Goal: Download file/media

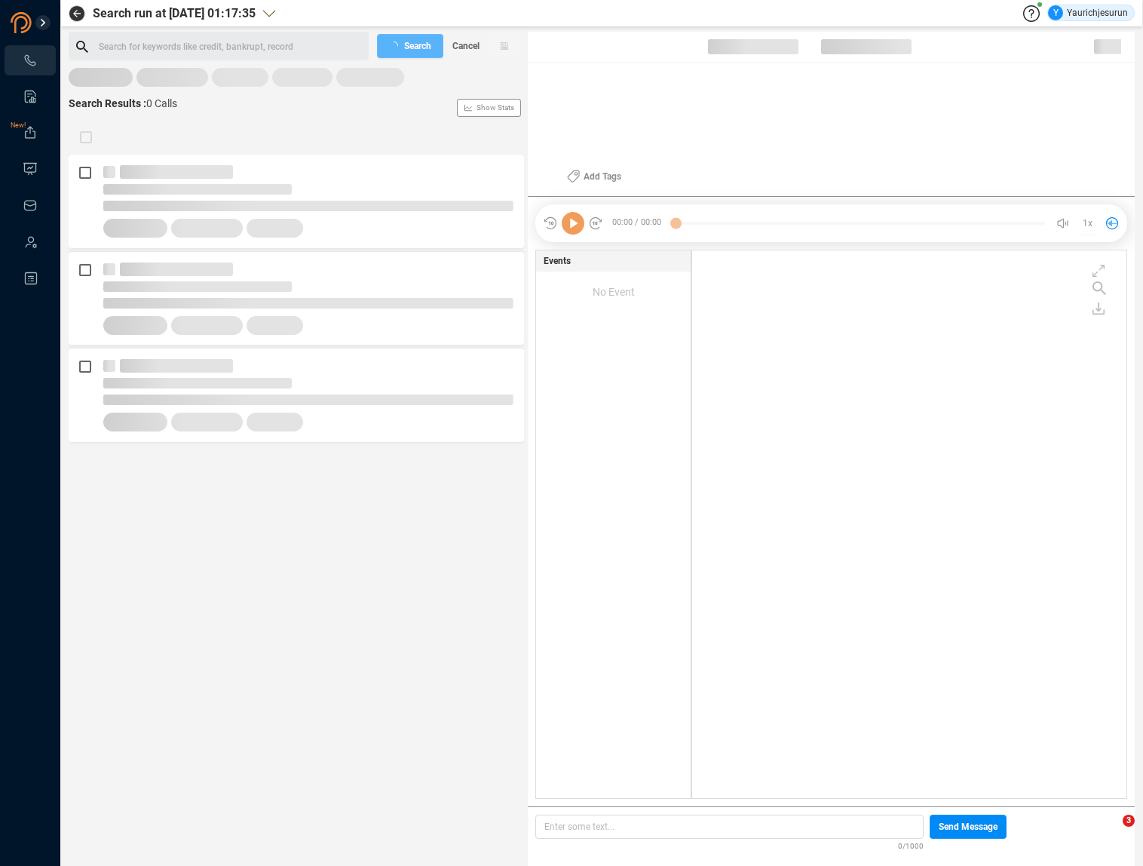
scroll to position [545, 427]
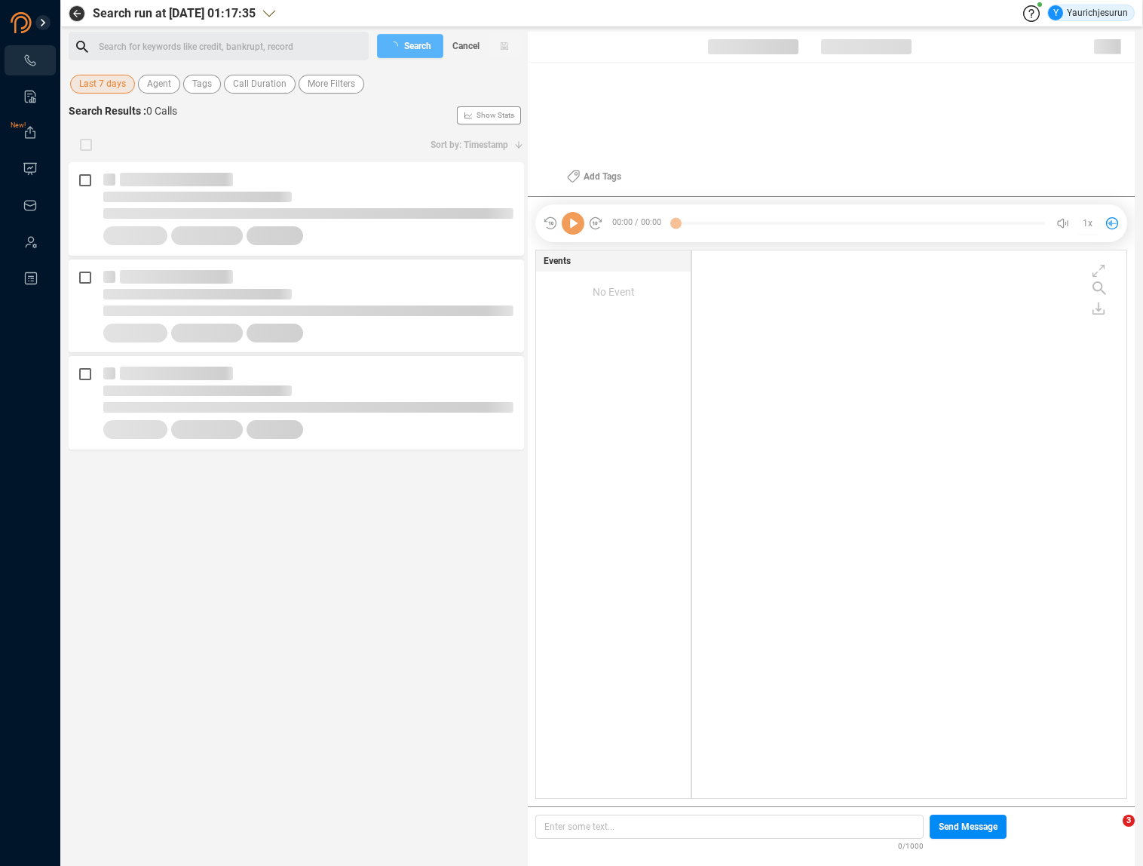
click at [87, 86] on span "Last 7 days" at bounding box center [102, 84] width 47 height 19
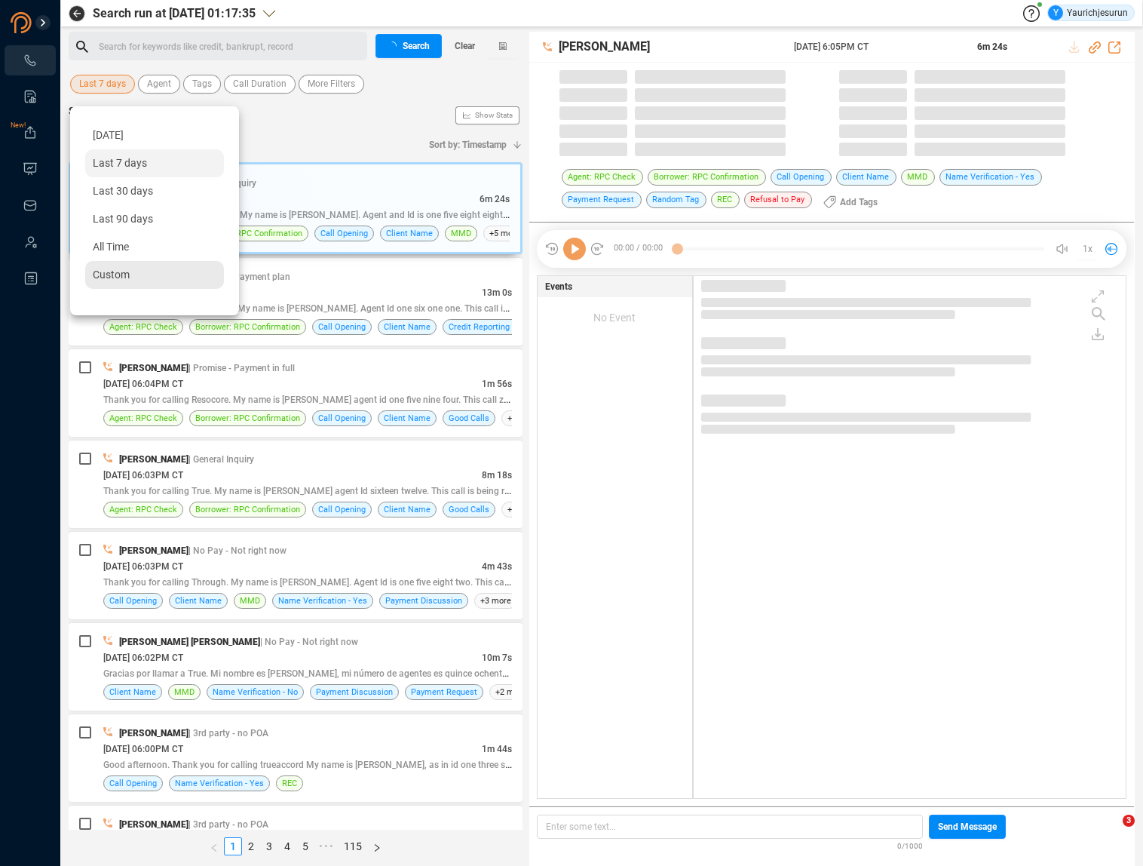
click at [114, 279] on span "Custom" at bounding box center [111, 275] width 37 height 12
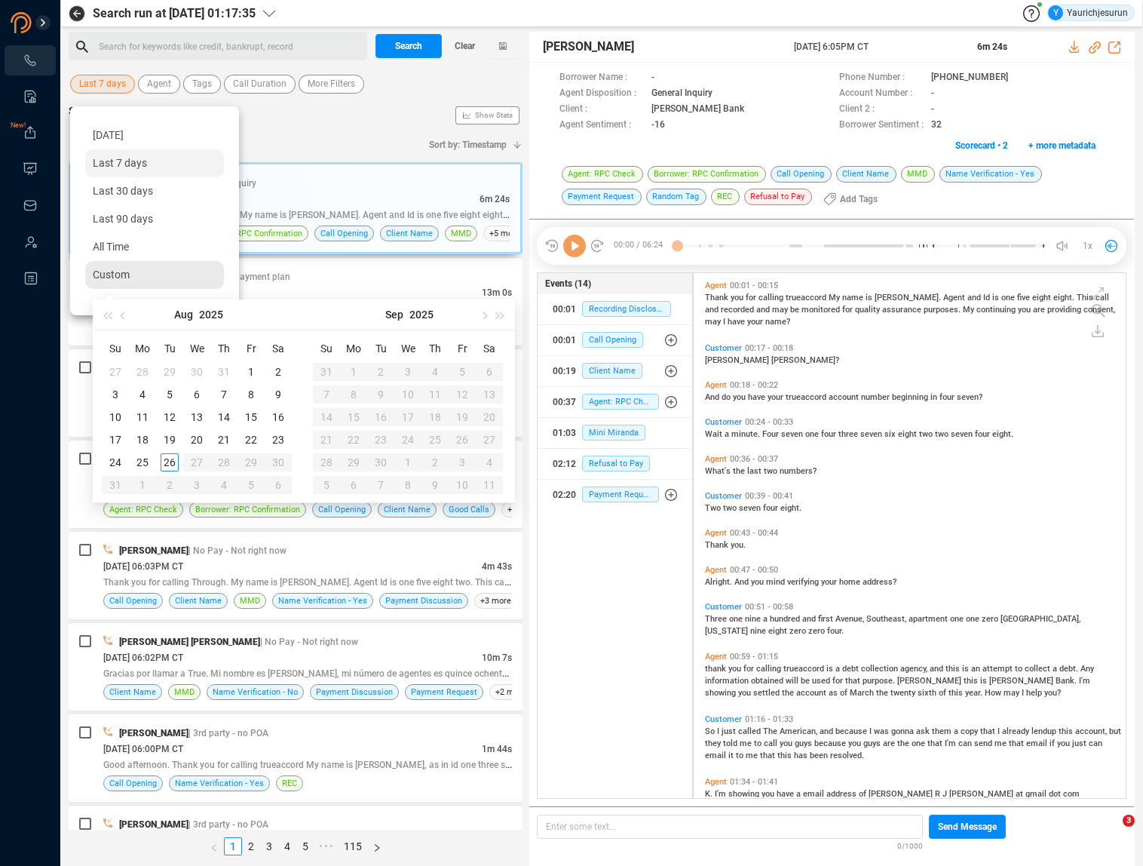
scroll to position [522, 425]
type input "[DATE]"
click at [143, 417] on div "11" at bounding box center [143, 417] width 18 height 18
type input "[DATE]"
click at [229, 419] on div "14" at bounding box center [224, 417] width 18 height 18
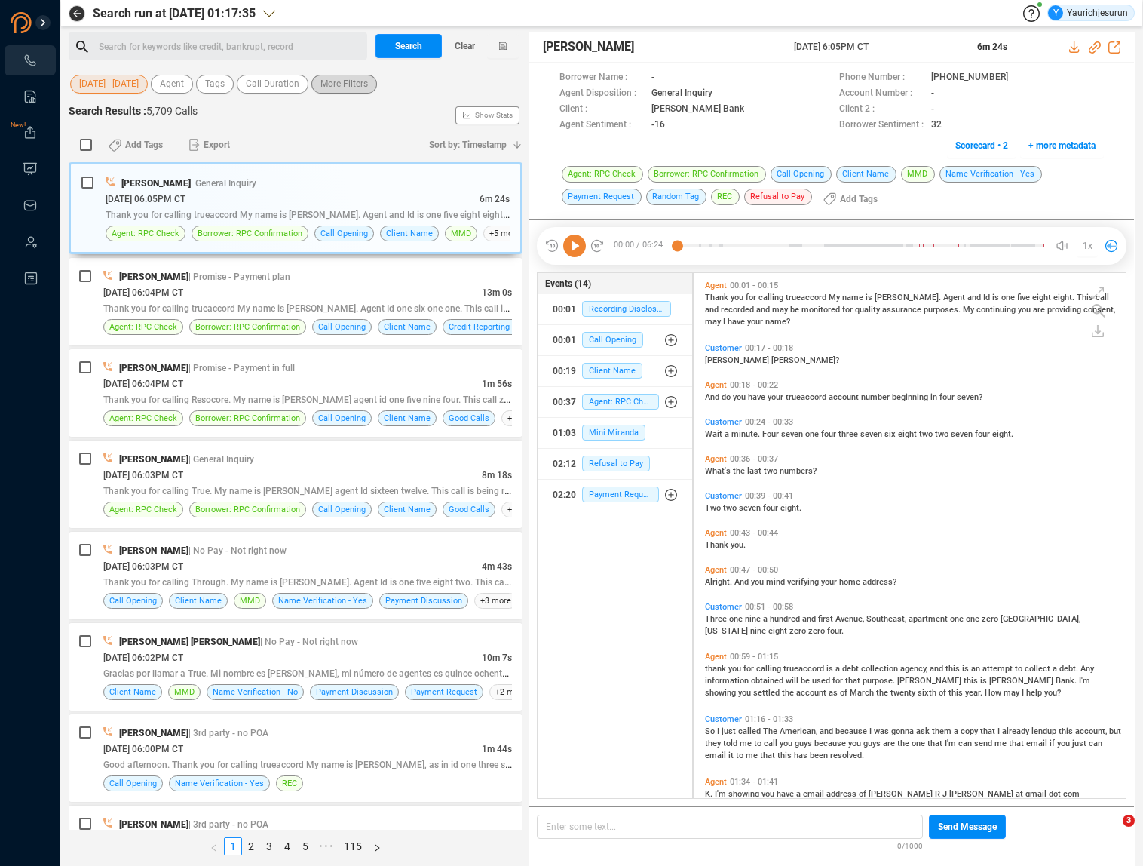
click at [351, 85] on span "More Filters" at bounding box center [345, 84] width 48 height 19
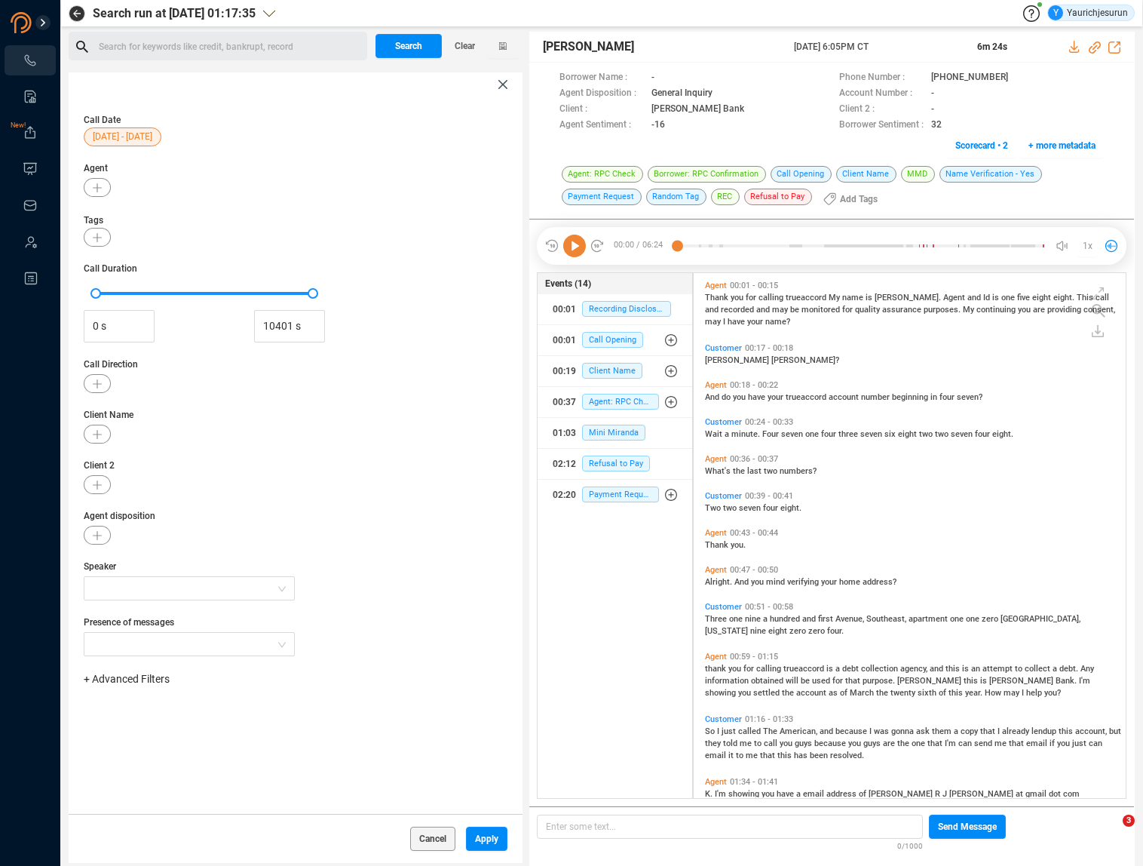
click at [104, 682] on span "+ Advanced Filters" at bounding box center [127, 679] width 86 height 12
click at [137, 804] on span "Phone Number" at bounding box center [134, 805] width 70 height 12
click at [269, 711] on div "Enter a comma separated list ﻿" at bounding box center [234, 727] width 287 height 32
click at [325, 781] on div "Call Date [DATE] - [DATE] Agent Tags Call Duration 0 s 10401 s Call Direction C…" at bounding box center [296, 455] width 454 height 717
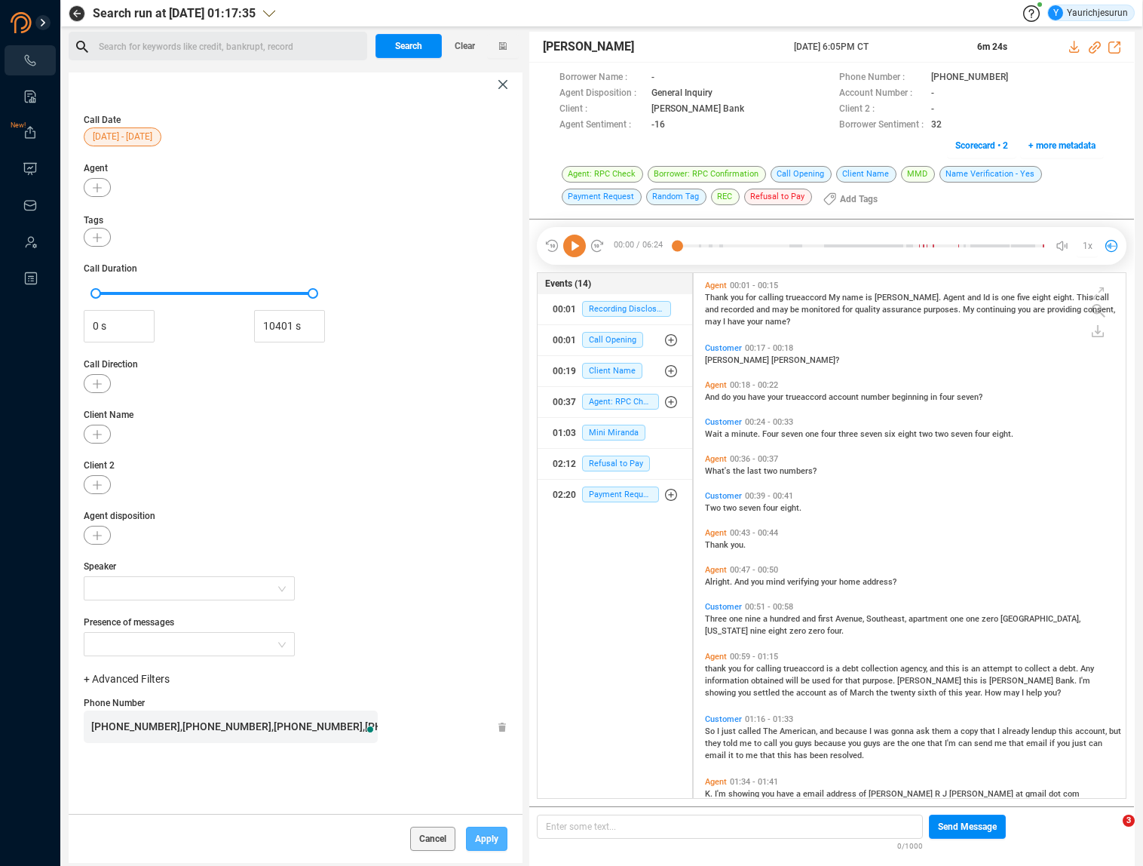
click at [480, 841] on span "Apply" at bounding box center [486, 839] width 23 height 24
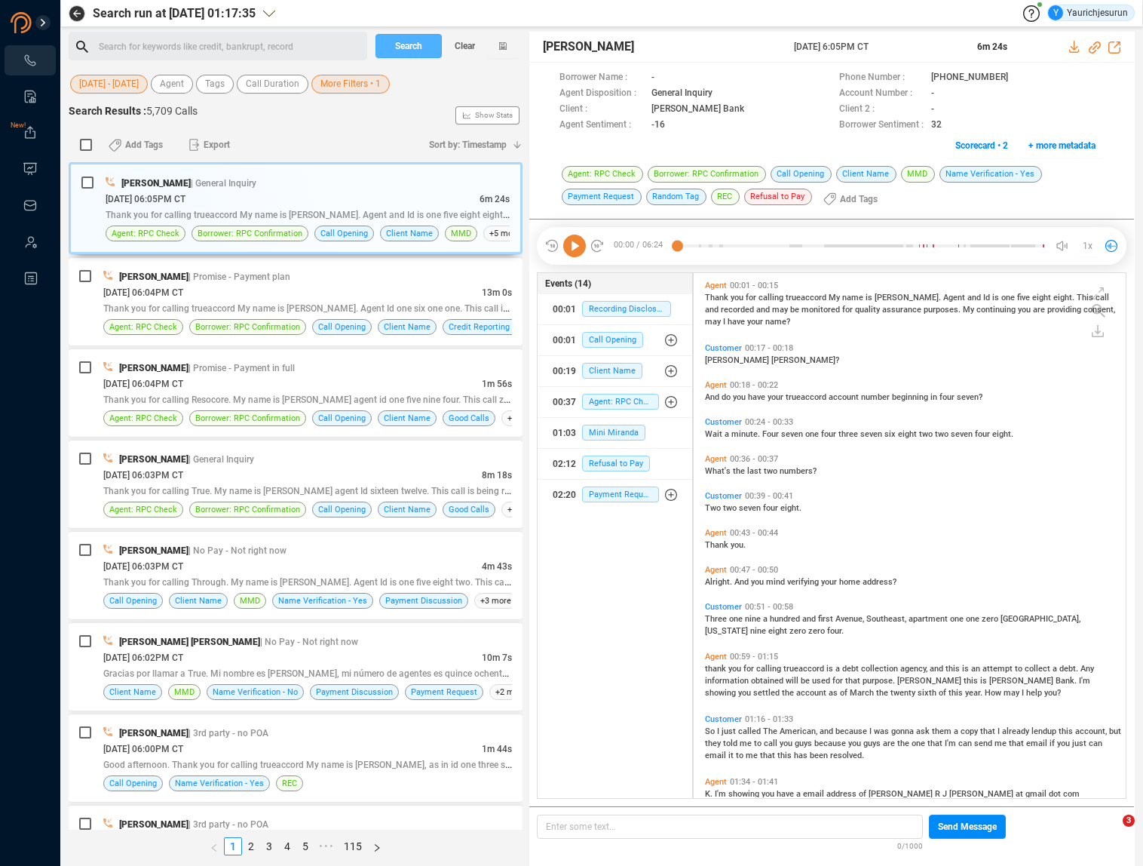
click at [403, 44] on span "Search" at bounding box center [408, 46] width 27 height 24
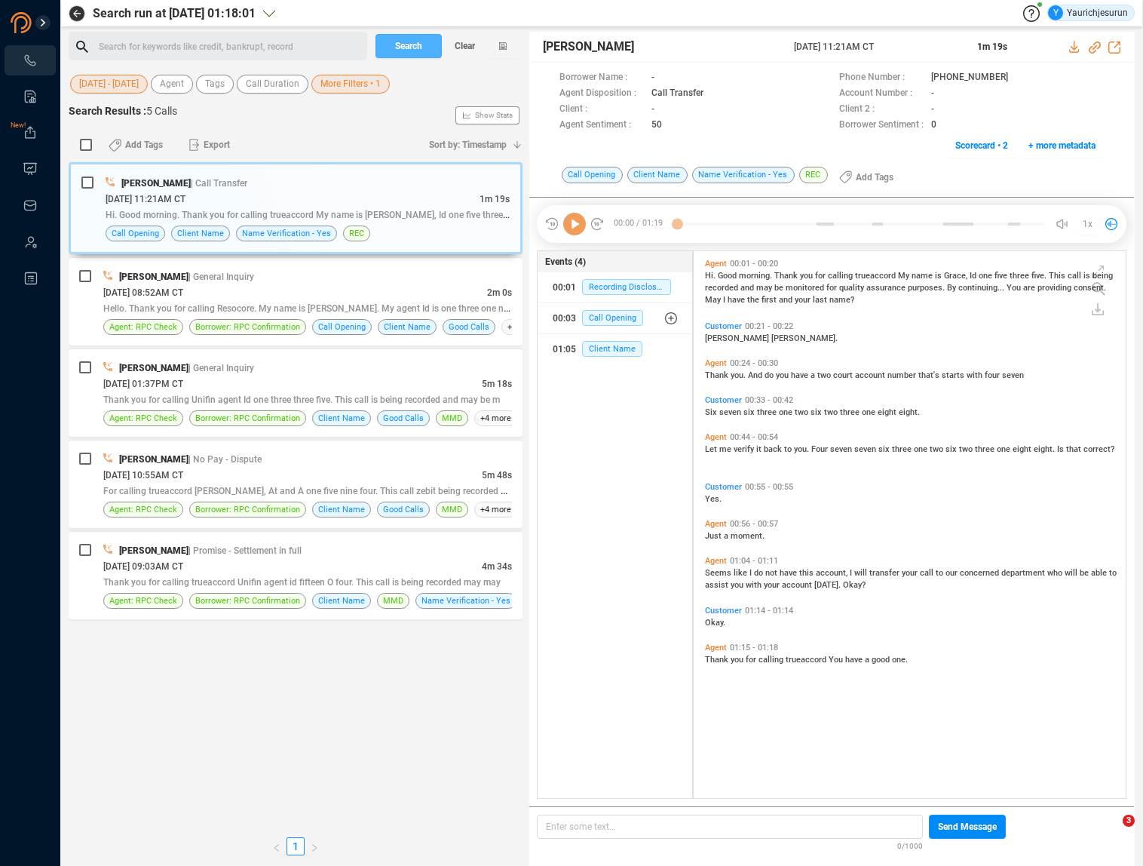
scroll to position [544, 425]
click at [203, 580] on span "Thank you for calling trueaccord Unifin agent id fifteen O four. This call is b…" at bounding box center [302, 582] width 398 height 11
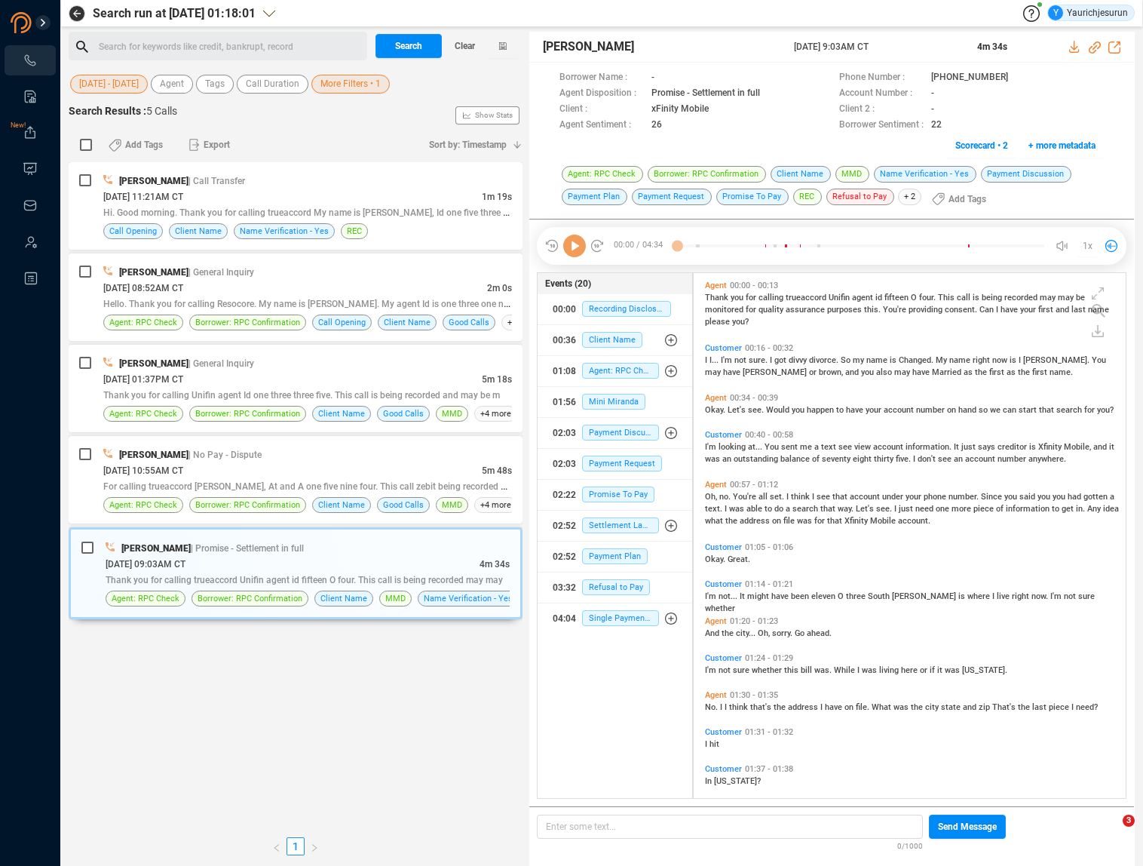
scroll to position [522, 425]
click at [220, 565] on div "[DATE] 09:03AM CT" at bounding box center [293, 564] width 374 height 16
click at [238, 473] on div "[DATE] 10:55AM CT" at bounding box center [292, 470] width 379 height 16
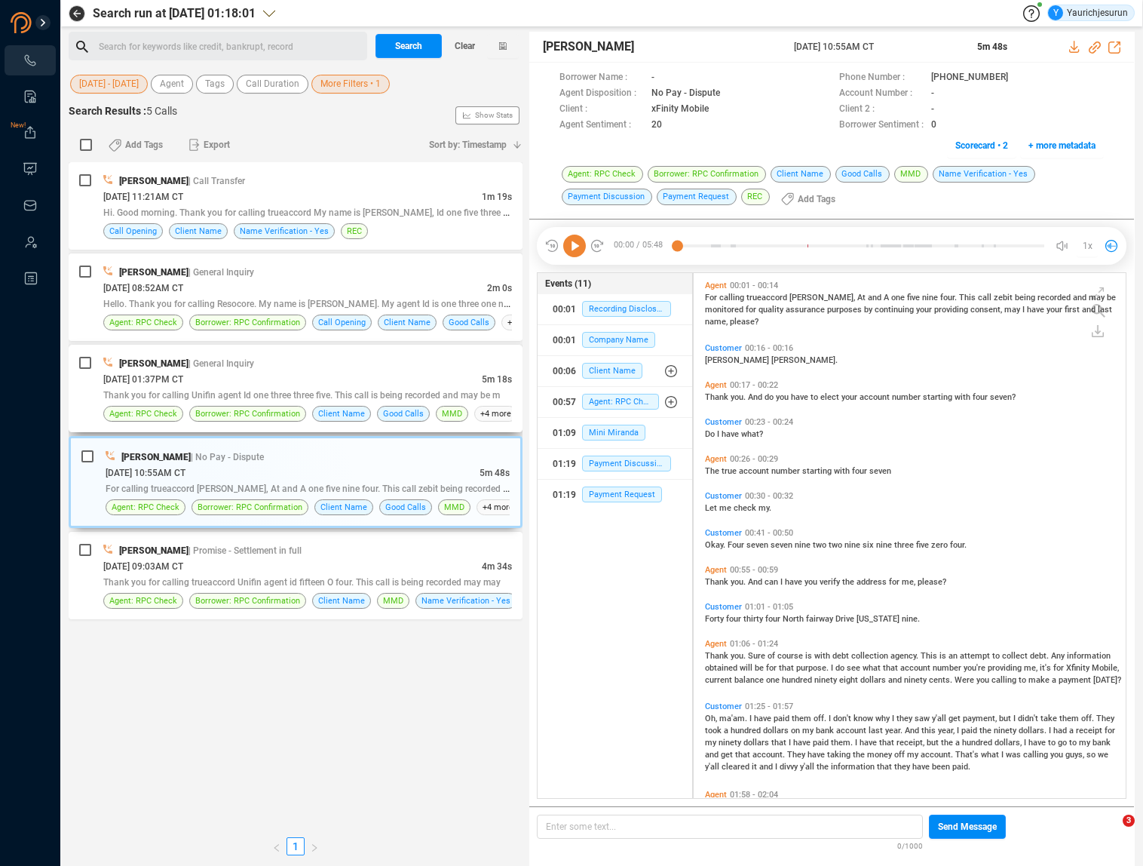
click at [342, 385] on div "[DATE] 01:37PM CT" at bounding box center [292, 379] width 379 height 16
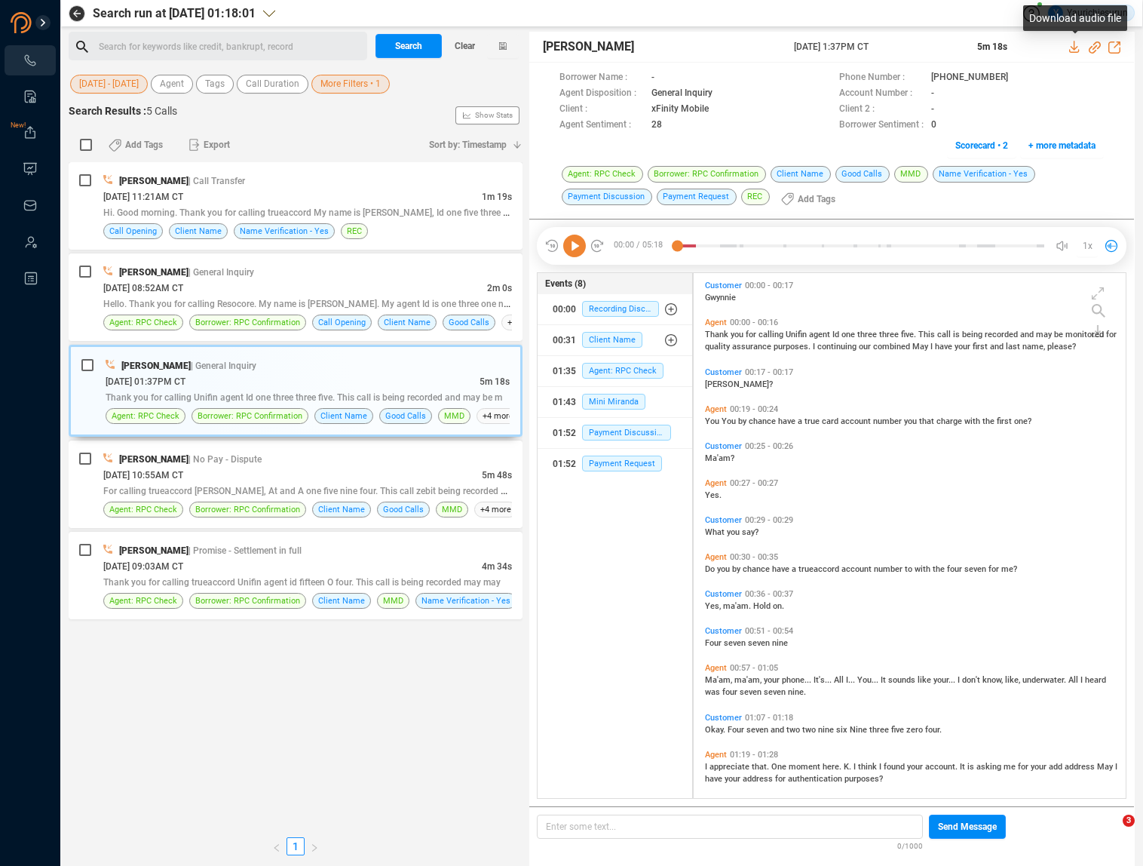
click at [1073, 50] on icon at bounding box center [1076, 47] width 12 height 12
click at [247, 545] on span "| Promise - Settlement in full" at bounding box center [245, 550] width 113 height 12
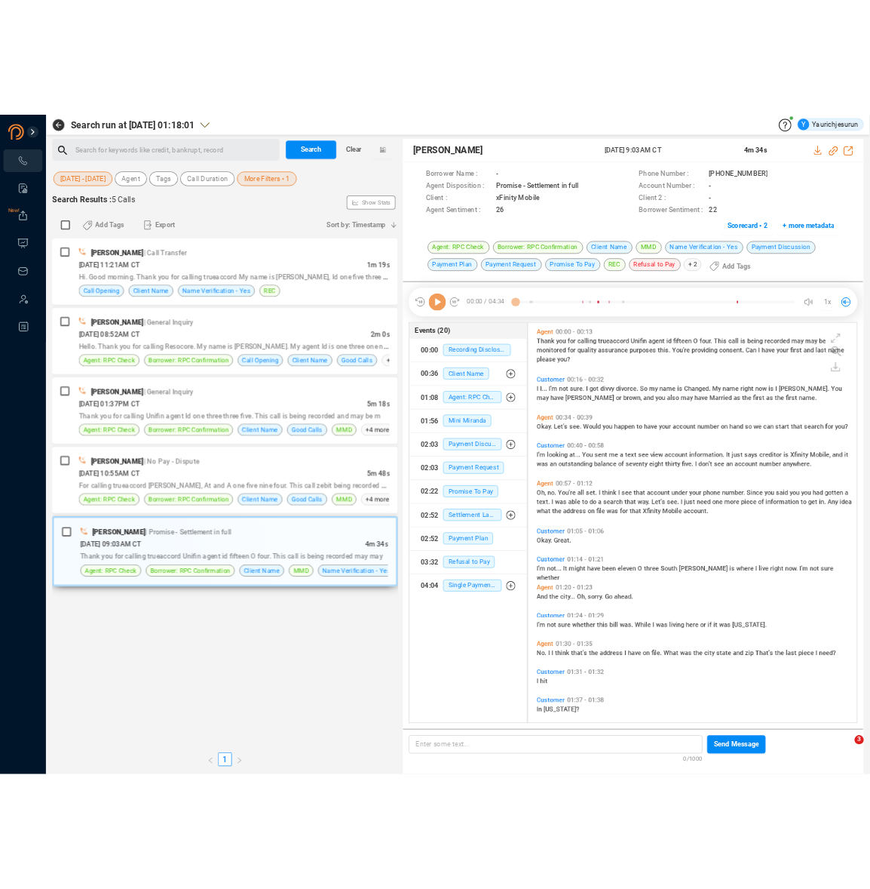
scroll to position [0, 0]
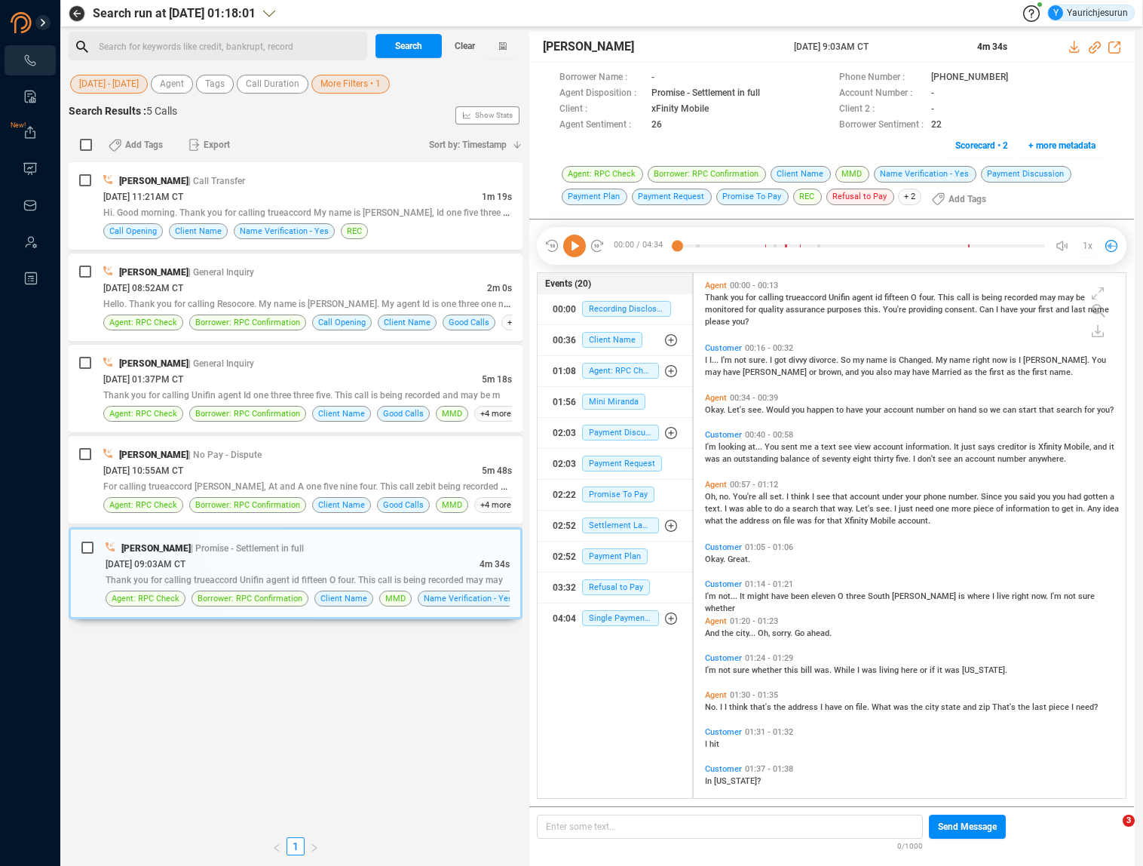
click at [189, 717] on div "[PERSON_NAME] | Call Transfer [DATE] 11:21AM CT 1m 19s Hi. Good morning. Thank …" at bounding box center [296, 496] width 454 height 668
click at [81, 141] on input "checkbox" at bounding box center [86, 145] width 12 height 12
checkbox input "true"
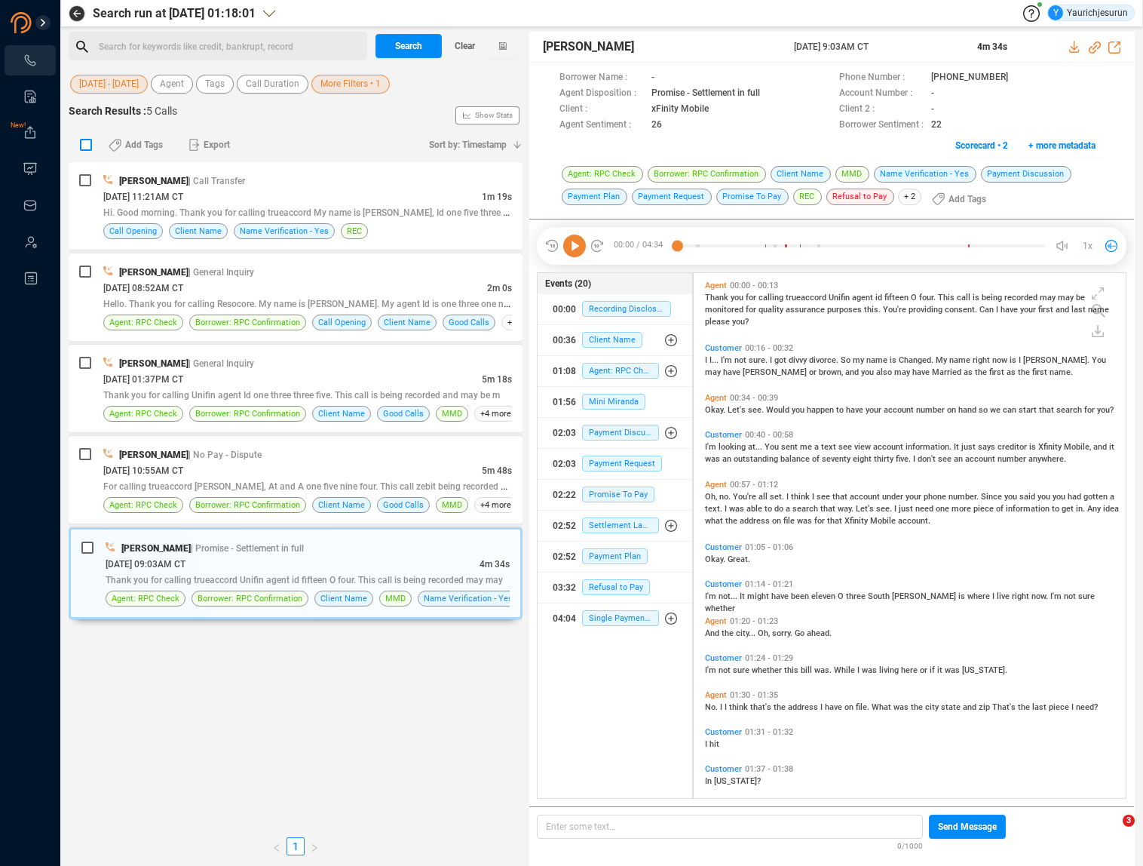
checkbox input "true"
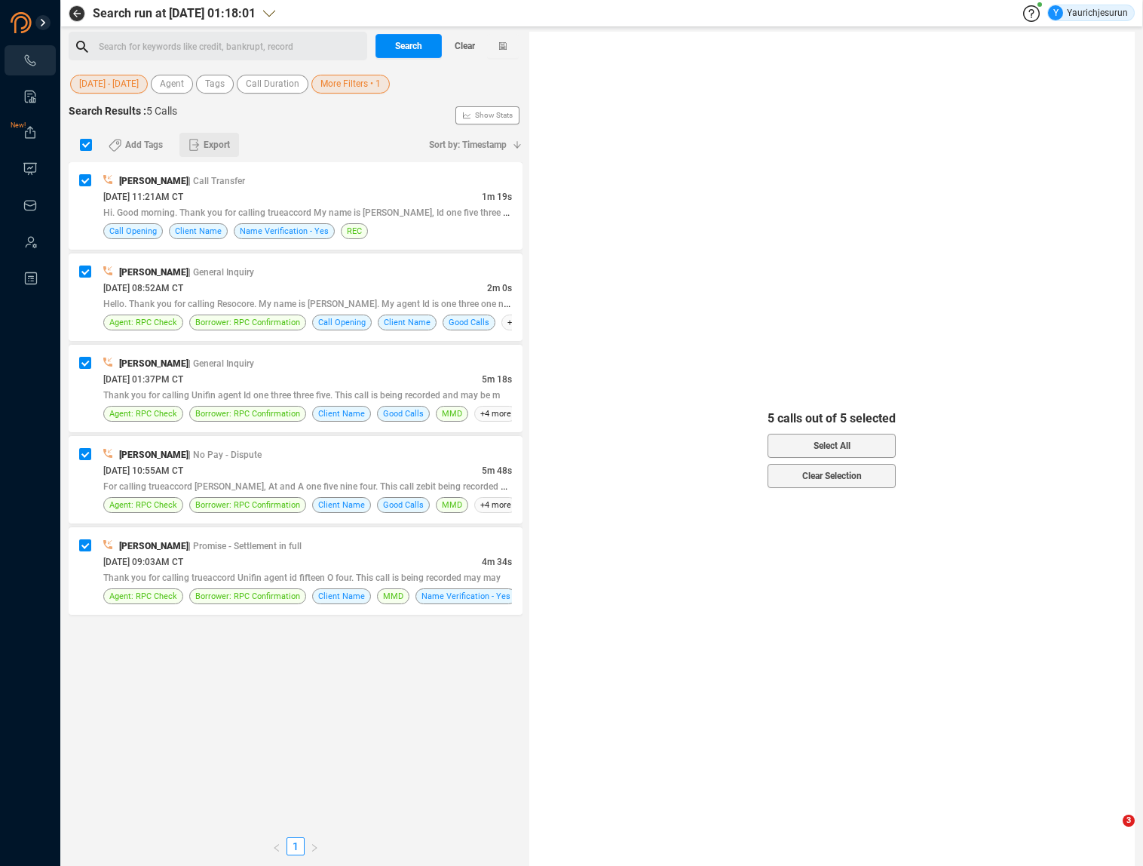
click at [210, 142] on span "Export" at bounding box center [217, 145] width 26 height 24
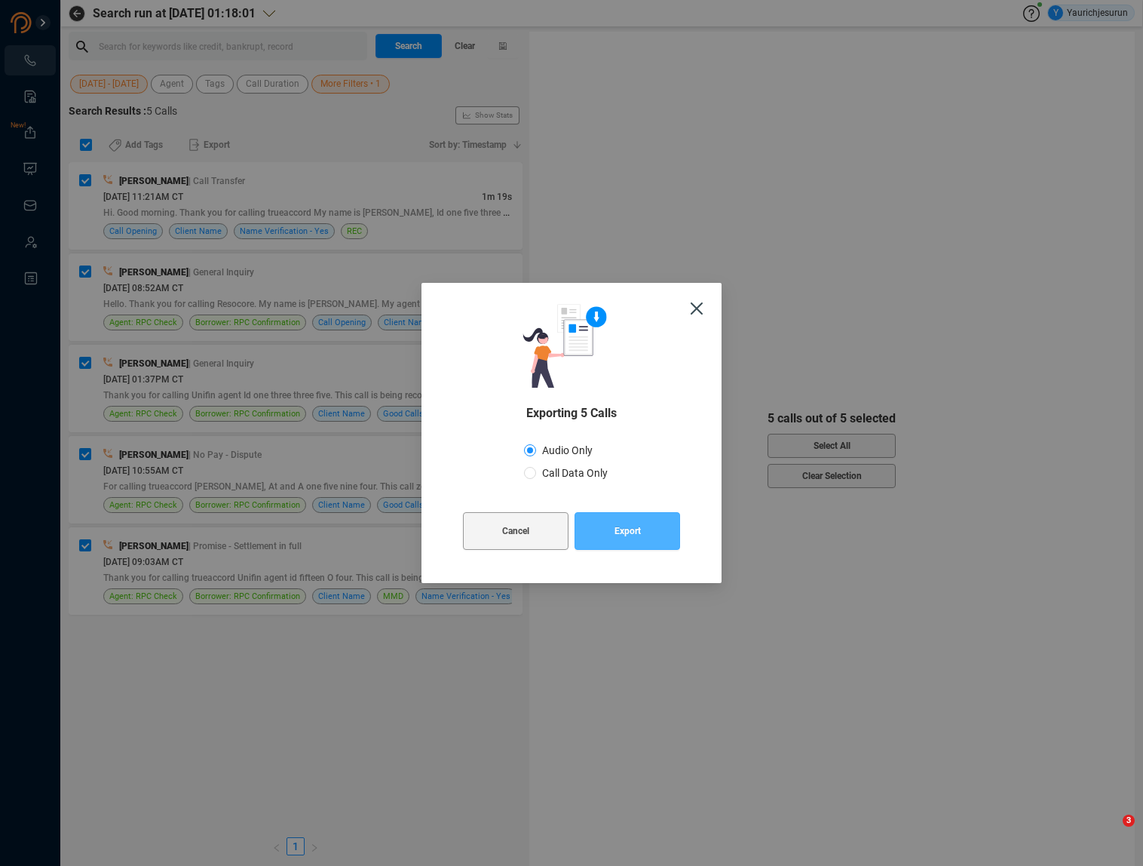
click at [603, 520] on button "Export" at bounding box center [628, 531] width 106 height 38
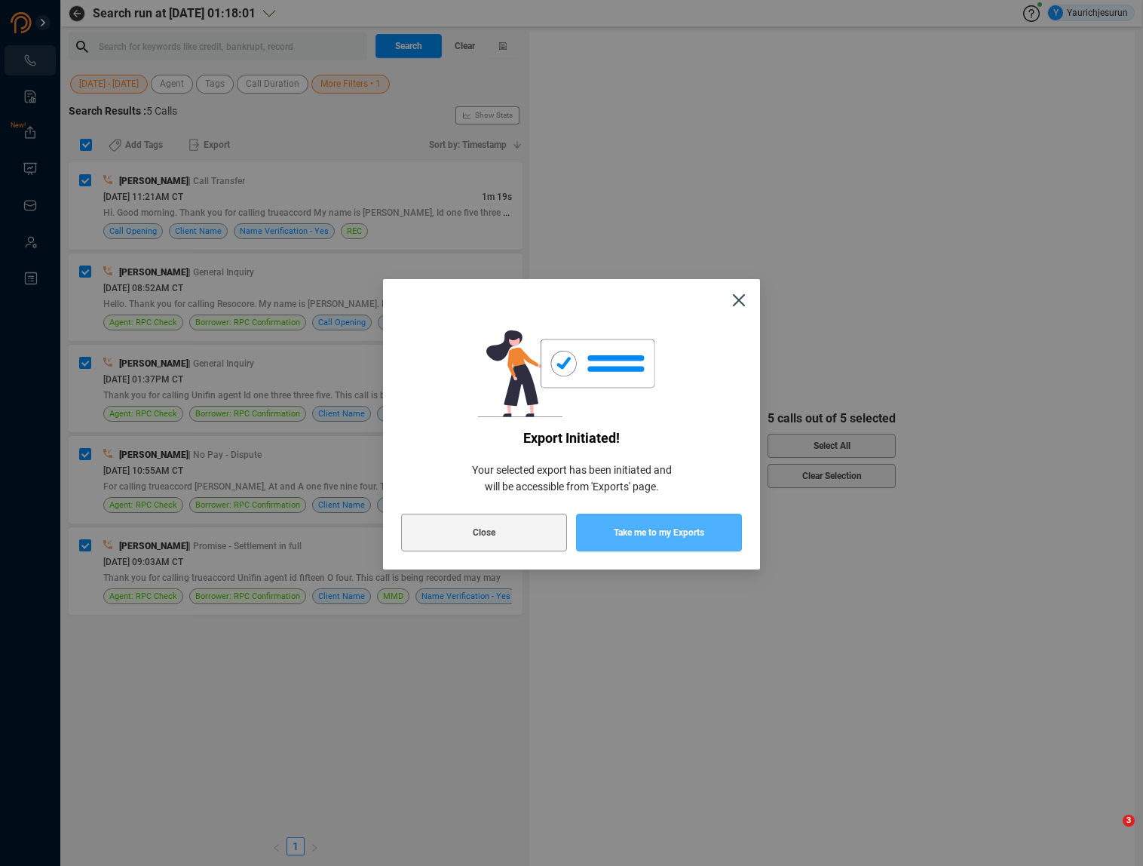
click at [629, 525] on span "Take me to my Exports" at bounding box center [659, 533] width 91 height 38
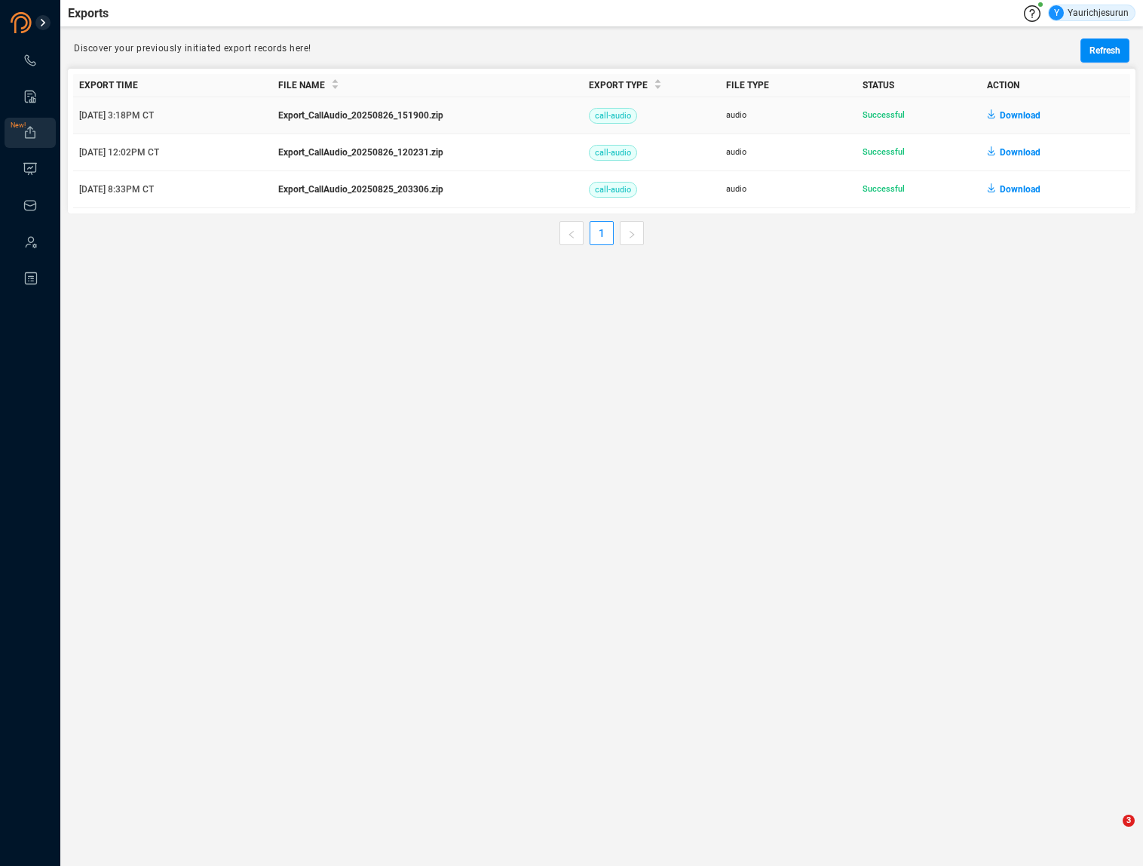
click at [1009, 114] on span "Download" at bounding box center [1020, 115] width 41 height 24
